Goal: Find specific page/section: Find specific page/section

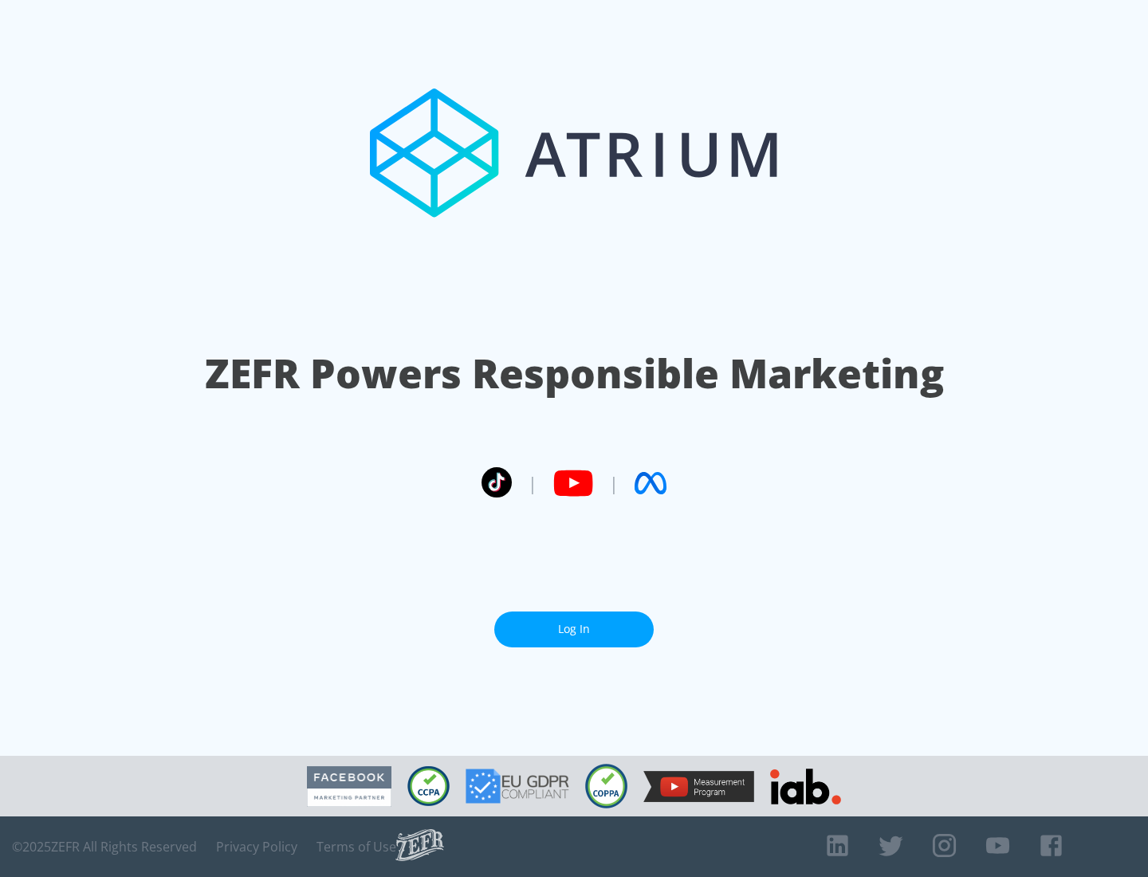
click at [574, 629] on link "Log In" at bounding box center [574, 630] width 160 height 36
